Goal: Information Seeking & Learning: Understand process/instructions

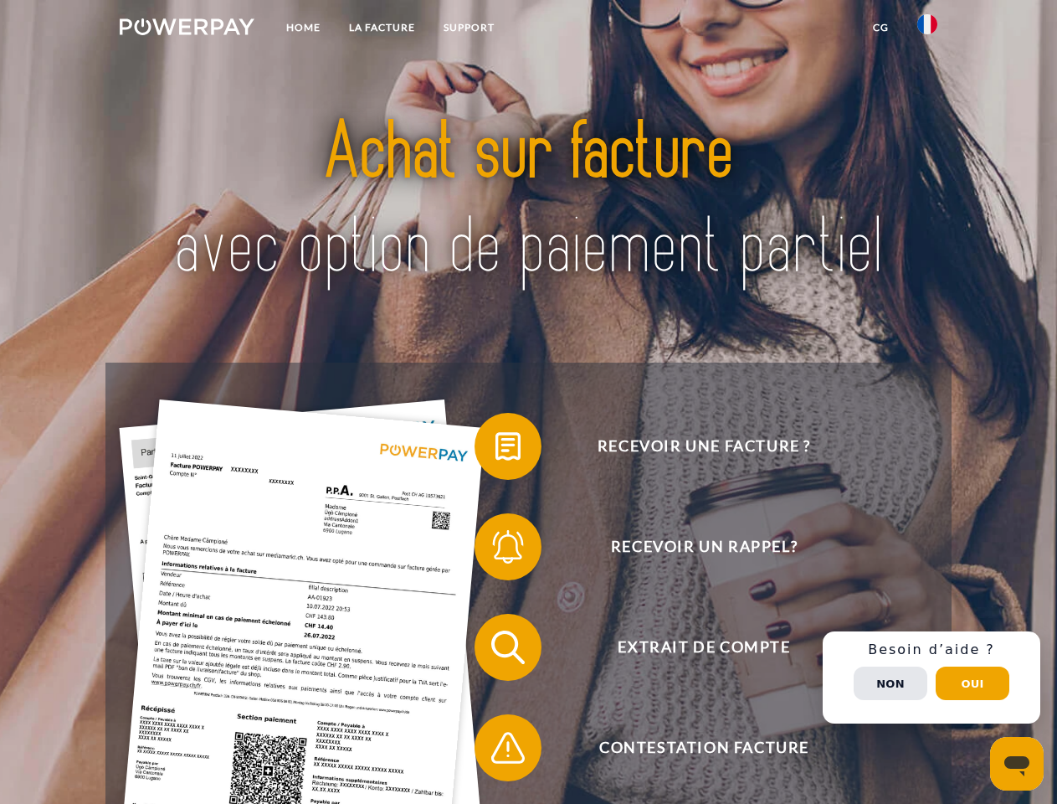
click at [187, 29] on img at bounding box center [187, 26] width 135 height 17
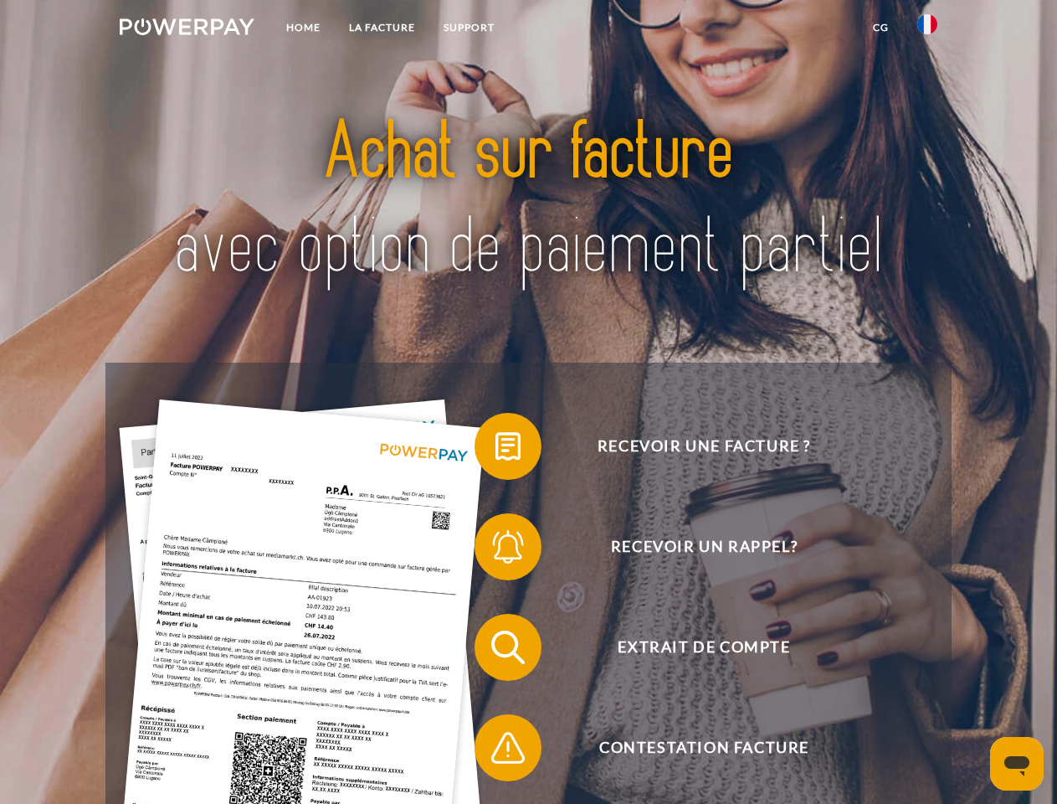
click at [927, 29] on img at bounding box center [927, 24] width 20 height 20
click at [881, 28] on link "CG" at bounding box center [881, 28] width 44 height 30
click at [496, 449] on span at bounding box center [483, 446] width 84 height 84
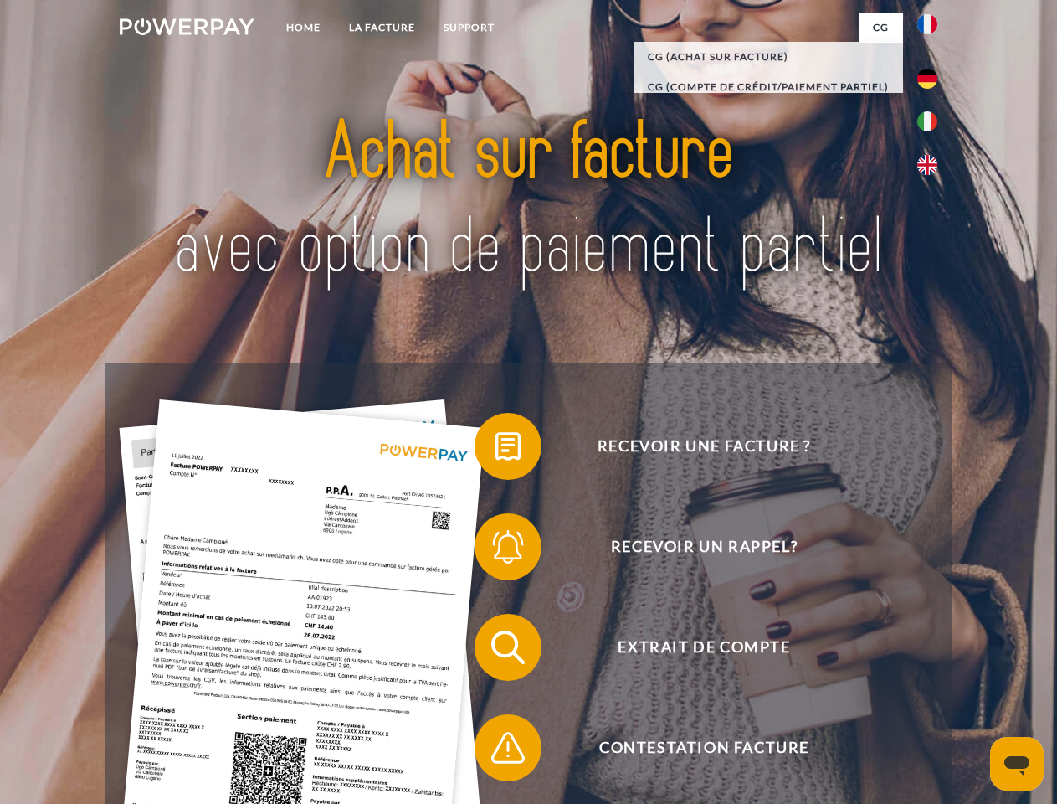
click at [496, 550] on span at bounding box center [483, 547] width 84 height 84
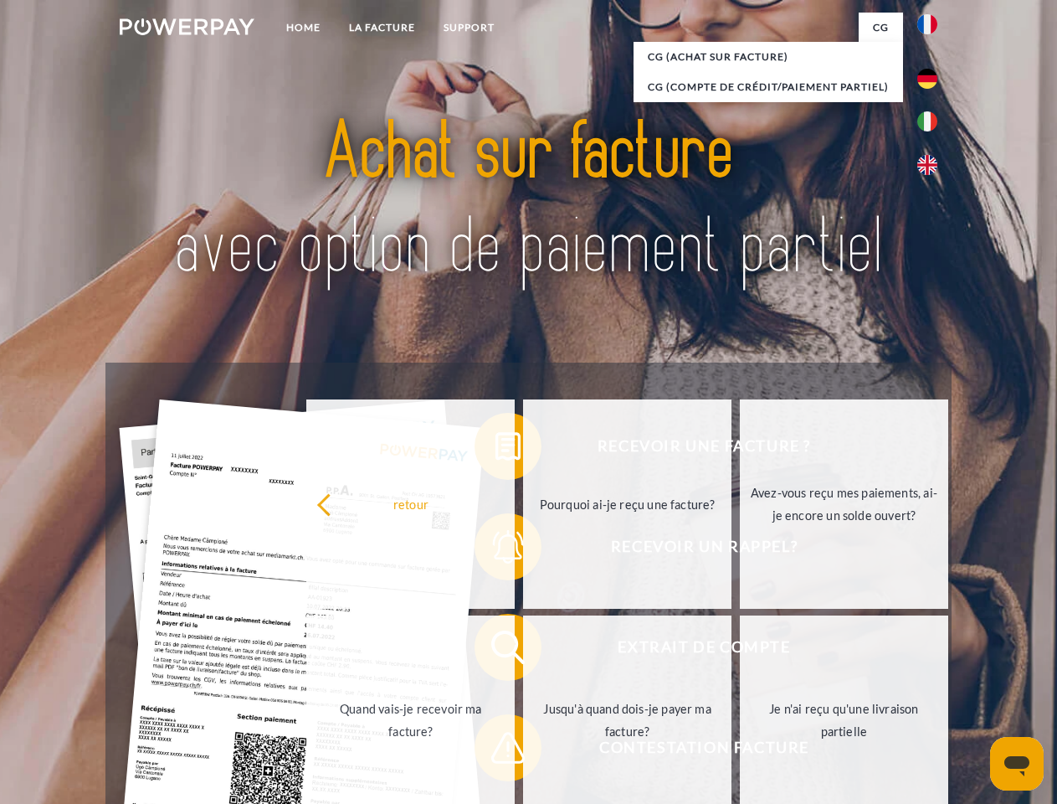
click at [523, 650] on link "Jusqu'à quand dois-je payer ma facture?" at bounding box center [627, 719] width 208 height 209
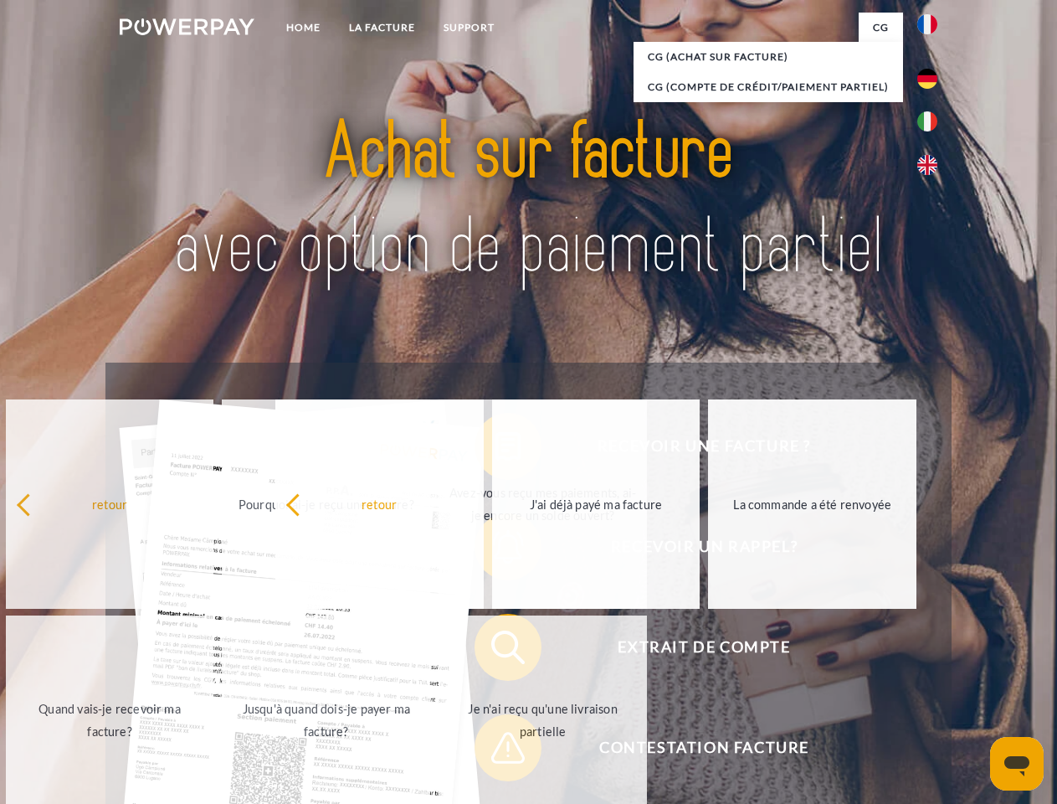
click at [496, 751] on span at bounding box center [483, 748] width 84 height 84
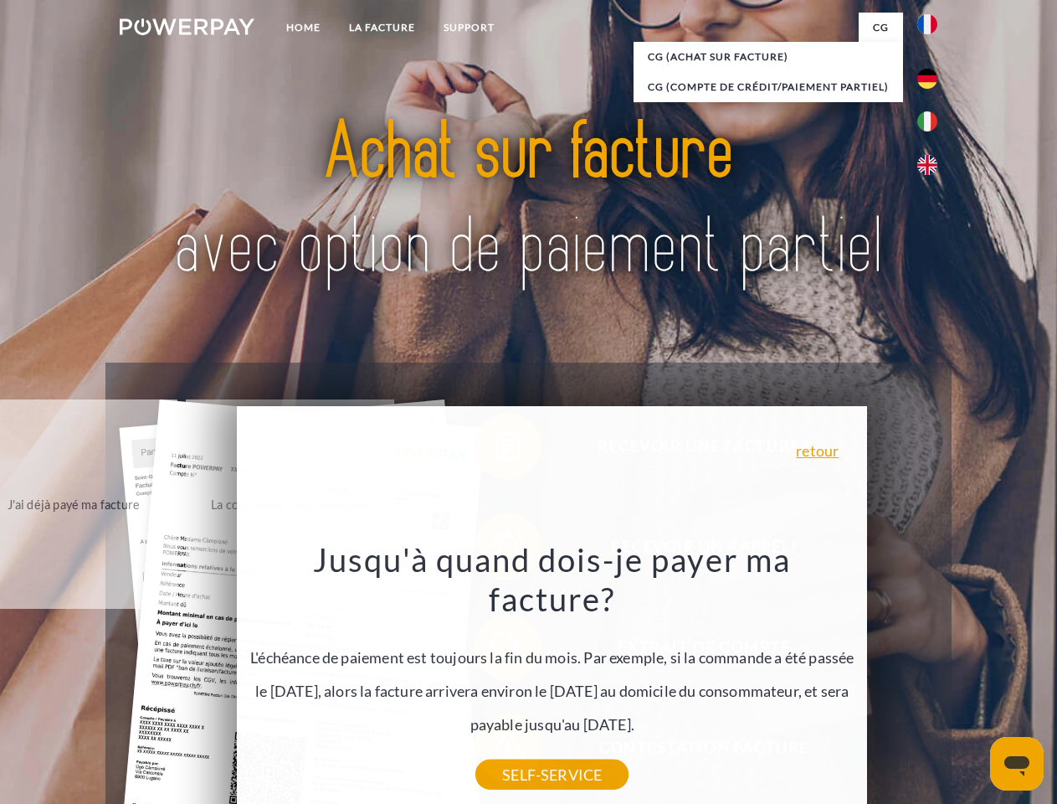
click at [932, 677] on div "Recevoir une facture ? Recevoir un rappel? Extrait de compte retour" at bounding box center [527, 697] width 845 height 670
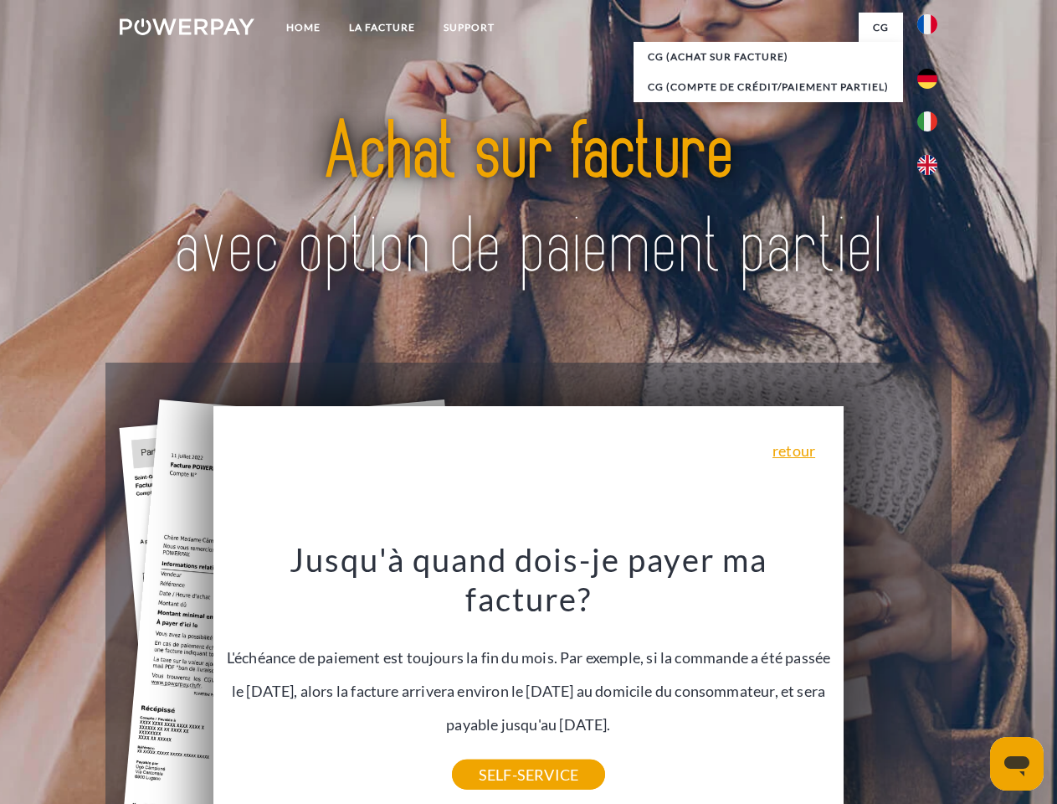
click at [891, 681] on span "Extrait de compte" at bounding box center [704, 647] width 410 height 67
click at [973, 683] on header "Home LA FACTURE Support" at bounding box center [528, 578] width 1057 height 1156
